Goal: Task Accomplishment & Management: Use online tool/utility

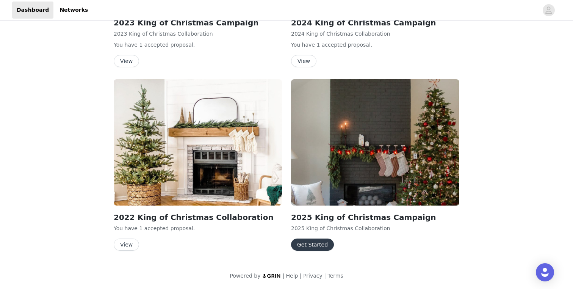
scroll to position [146, 0]
click at [302, 243] on button "Get Started" at bounding box center [312, 244] width 43 height 12
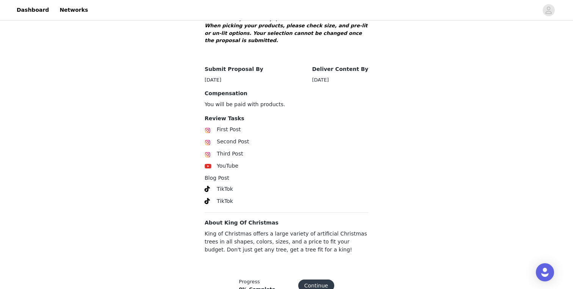
scroll to position [384, 0]
click at [311, 280] on button "Continue" at bounding box center [316, 286] width 36 height 12
click at [313, 280] on button "Get Started" at bounding box center [312, 286] width 43 height 12
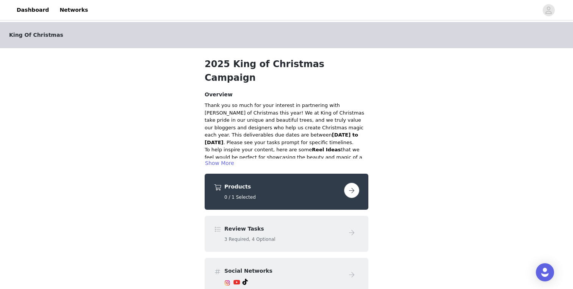
click at [351, 183] on button "button" at bounding box center [351, 190] width 15 height 15
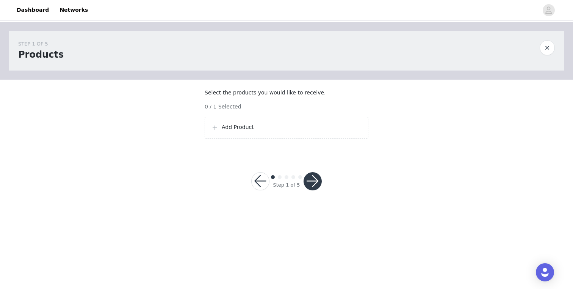
click at [246, 131] on p "Add Product" at bounding box center [292, 127] width 140 height 8
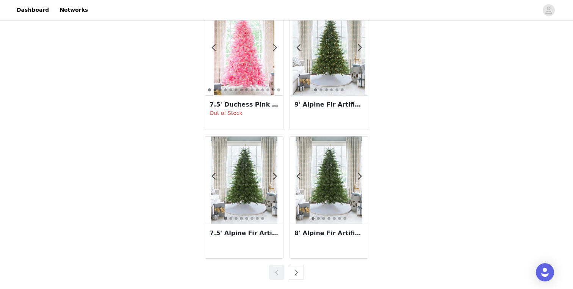
scroll to position [1326, 0]
click at [294, 269] on button "button" at bounding box center [296, 271] width 15 height 15
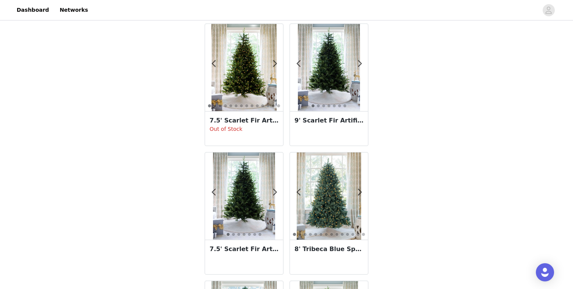
scroll to position [154, 0]
click at [330, 201] on img at bounding box center [329, 195] width 64 height 87
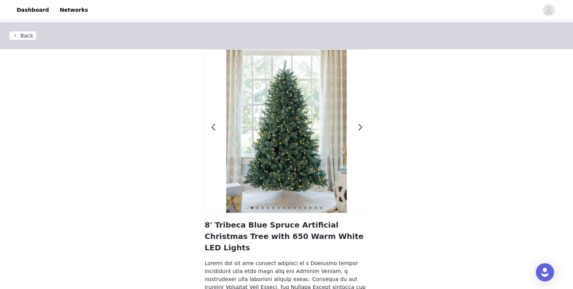
click at [20, 35] on button "Back" at bounding box center [22, 35] width 27 height 9
click at [213, 127] on span at bounding box center [213, 127] width 17 height 0
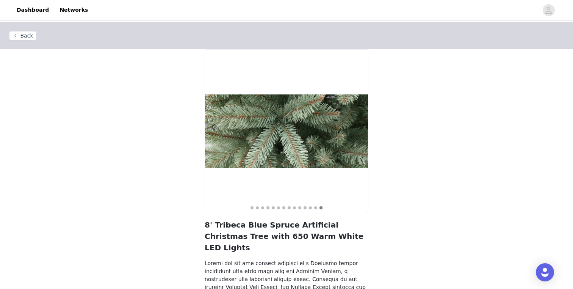
click at [25, 34] on button "Back" at bounding box center [22, 35] width 27 height 9
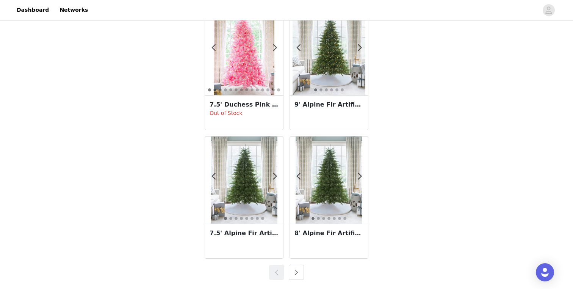
scroll to position [1326, 0]
click at [294, 271] on button "button" at bounding box center [296, 271] width 15 height 15
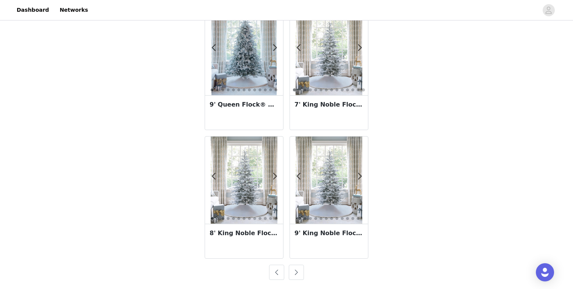
click at [295, 271] on button "button" at bounding box center [296, 271] width 15 height 15
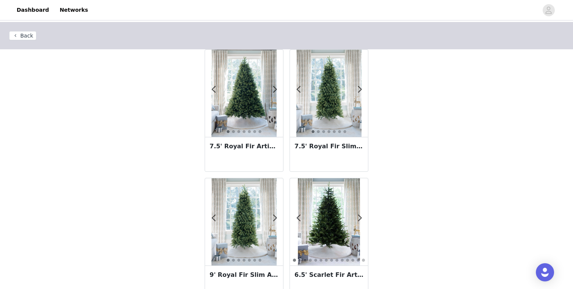
scroll to position [0, 0]
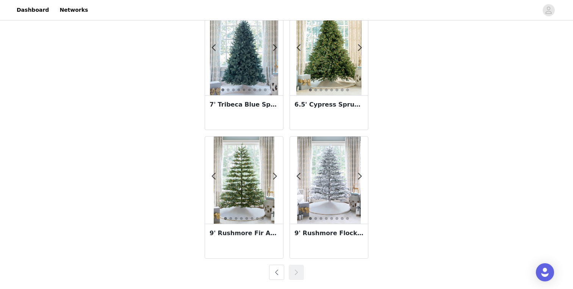
click at [276, 270] on button "button" at bounding box center [276, 271] width 15 height 15
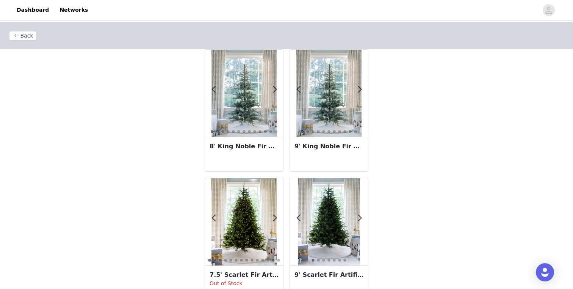
click at [244, 102] on img at bounding box center [244, 93] width 66 height 87
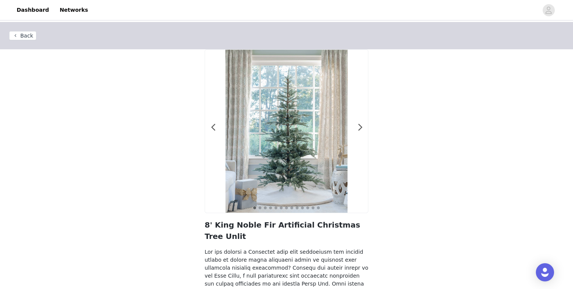
click at [19, 35] on button "Back" at bounding box center [22, 35] width 27 height 9
click at [23, 35] on button "Back" at bounding box center [22, 35] width 27 height 9
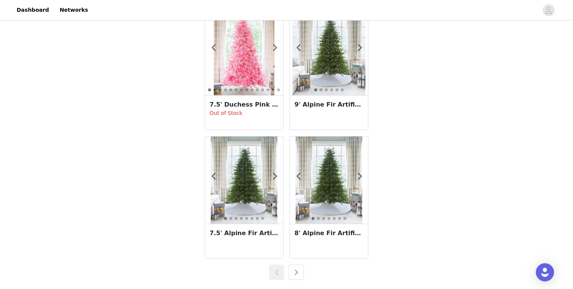
scroll to position [1327, 0]
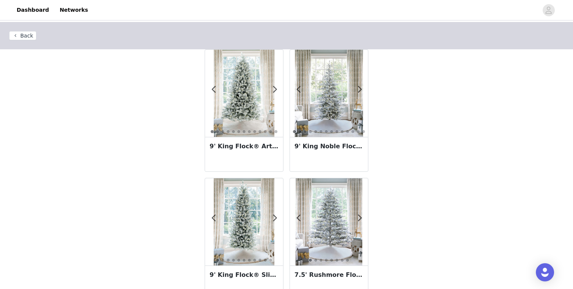
click at [22, 36] on button "Back" at bounding box center [22, 35] width 27 height 9
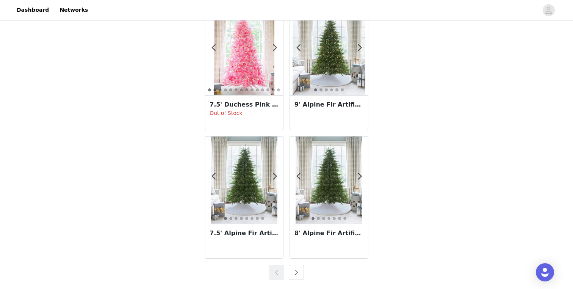
scroll to position [1326, 0]
click at [296, 271] on button "button" at bounding box center [296, 271] width 15 height 15
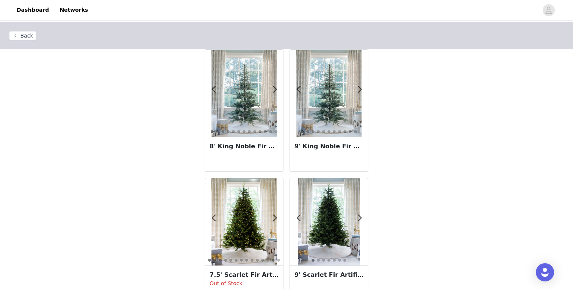
scroll to position [0, 0]
click at [232, 103] on img at bounding box center [244, 93] width 66 height 87
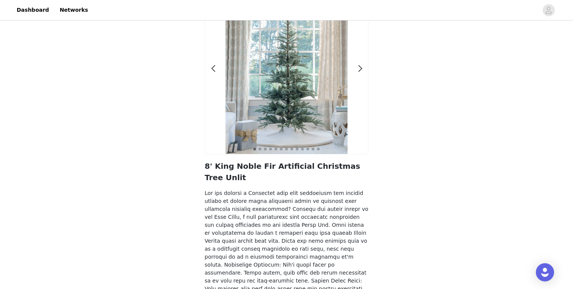
scroll to position [9, 0]
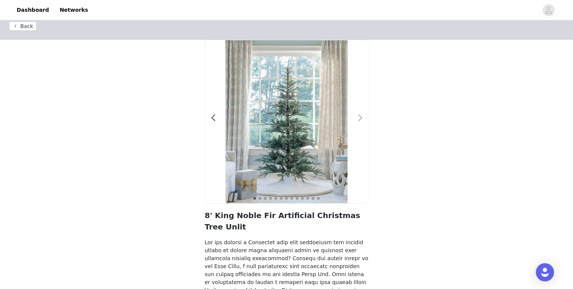
click at [359, 118] on span at bounding box center [360, 118] width 17 height 0
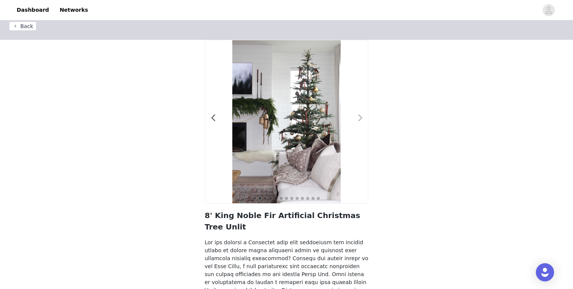
click at [359, 118] on span at bounding box center [360, 118] width 17 height 0
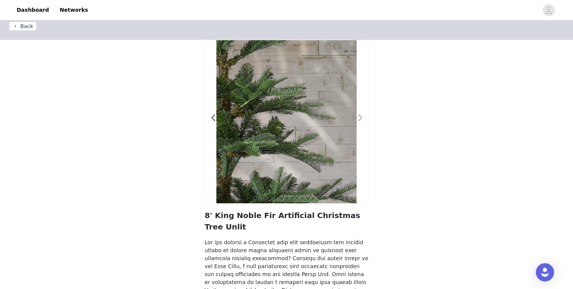
click at [359, 118] on span at bounding box center [360, 118] width 17 height 0
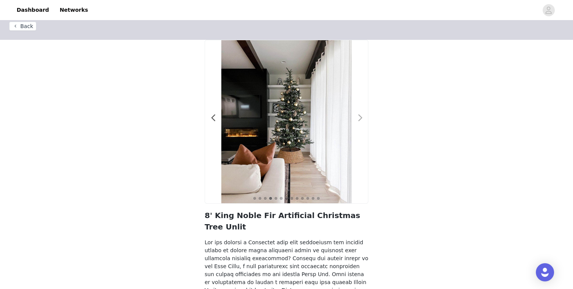
click at [359, 118] on span at bounding box center [360, 118] width 17 height 0
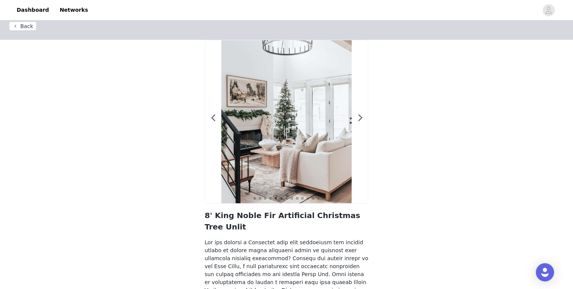
click at [22, 26] on button "Back" at bounding box center [22, 26] width 27 height 9
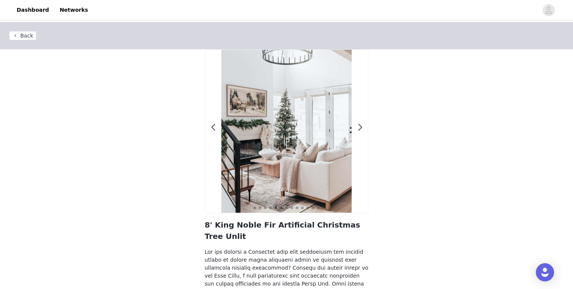
click at [23, 34] on button "Back" at bounding box center [22, 35] width 27 height 9
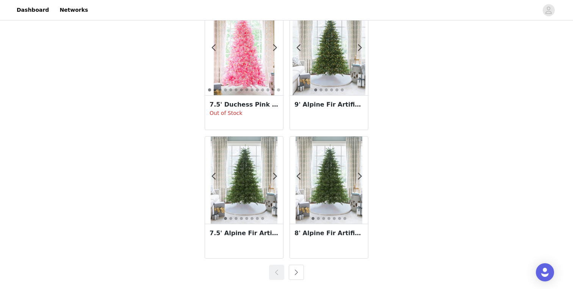
scroll to position [1326, 0]
click at [295, 270] on button "button" at bounding box center [296, 271] width 15 height 15
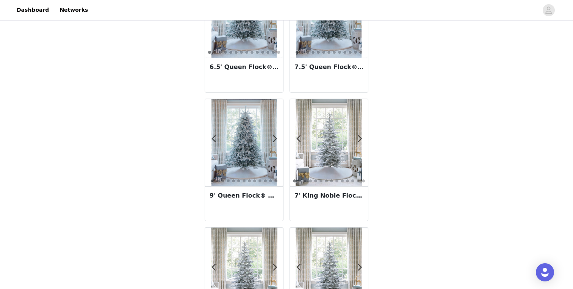
scroll to position [1237, 0]
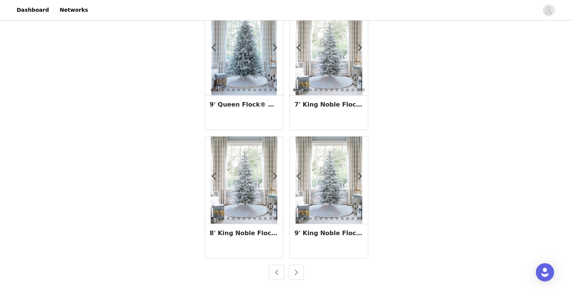
click at [297, 272] on button "button" at bounding box center [296, 271] width 15 height 15
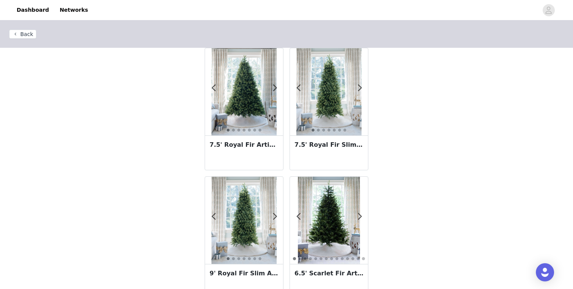
scroll to position [0, 0]
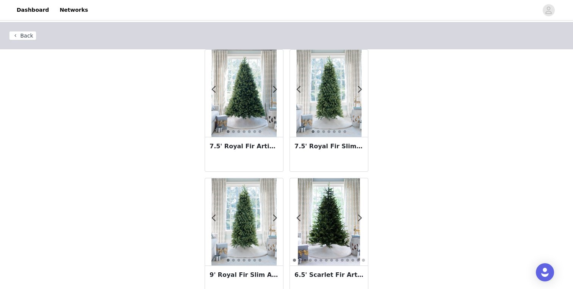
click at [22, 37] on button "Back" at bounding box center [22, 35] width 27 height 9
click at [23, 34] on button "Back" at bounding box center [22, 35] width 27 height 9
click at [30, 8] on link "Dashboard" at bounding box center [32, 10] width 41 height 17
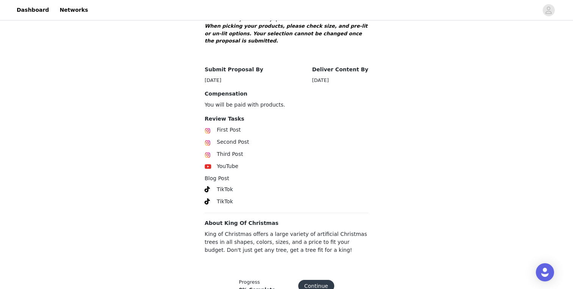
click at [313, 280] on button "Continue" at bounding box center [316, 286] width 36 height 12
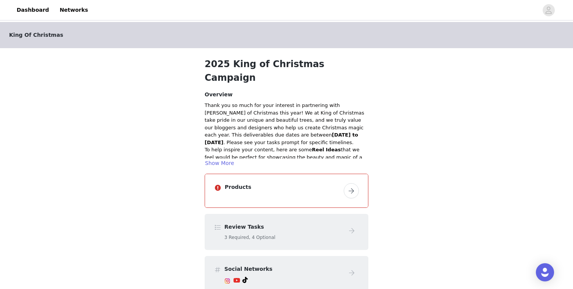
click at [353, 183] on button "button" at bounding box center [351, 190] width 15 height 15
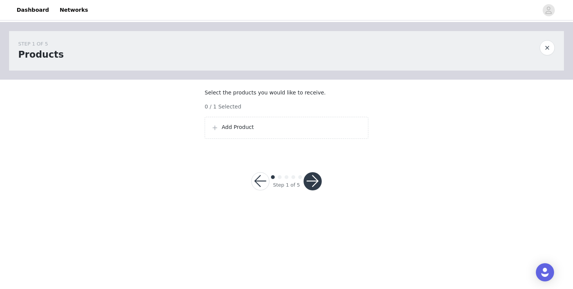
click at [238, 131] on p "Add Product" at bounding box center [292, 127] width 140 height 8
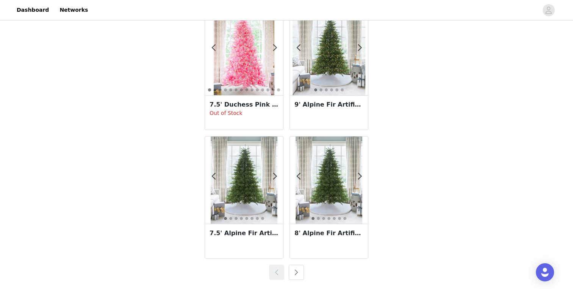
scroll to position [1326, 0]
click at [296, 269] on button "button" at bounding box center [296, 271] width 15 height 15
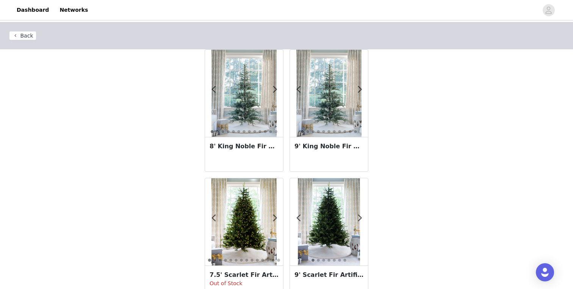
scroll to position [0, 0]
click at [334, 105] on img at bounding box center [329, 93] width 66 height 87
